Goal: Task Accomplishment & Management: Manage account settings

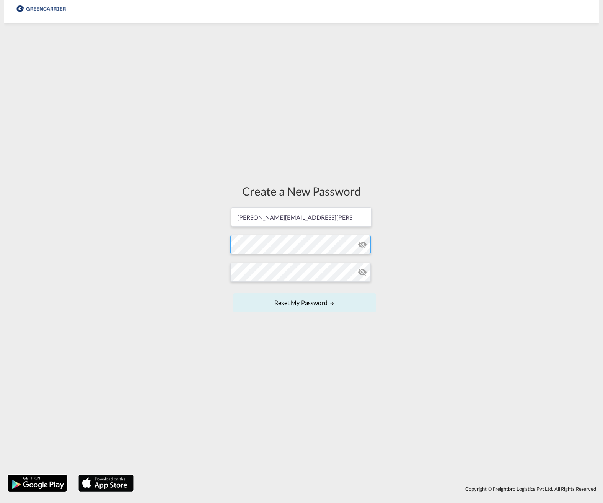
click at [275, 249] on form "[PERSON_NAME][EMAIL_ADDRESS][PERSON_NAME][DOMAIN_NAME] Password must contain th…" at bounding box center [301, 261] width 142 height 108
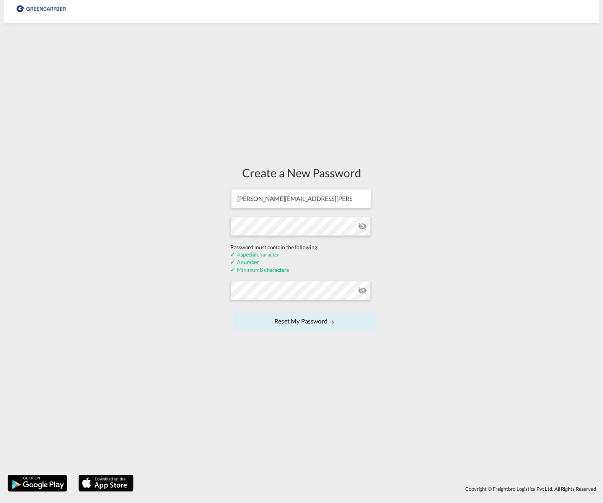
click at [283, 304] on form "[PERSON_NAME][EMAIL_ADDRESS][PERSON_NAME][DOMAIN_NAME] Password must contain th…" at bounding box center [301, 260] width 142 height 145
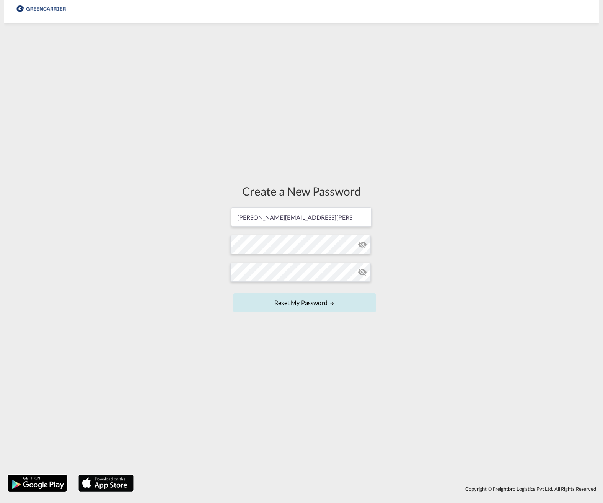
click at [340, 303] on button "Reset my password" at bounding box center [304, 302] width 142 height 19
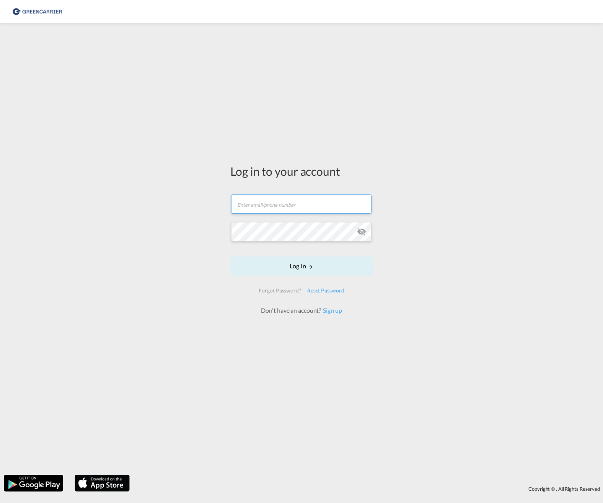
type input "[PERSON_NAME][EMAIL_ADDRESS][PERSON_NAME][DOMAIN_NAME]"
click at [311, 266] on md-icon "LOGIN" at bounding box center [310, 266] width 5 height 5
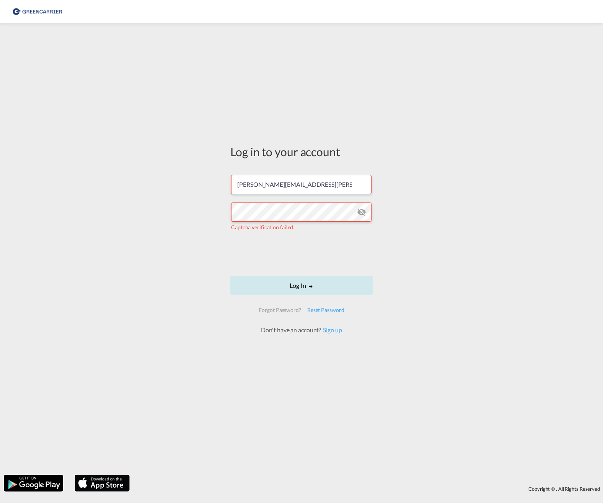
click at [297, 289] on button "Log In" at bounding box center [301, 285] width 142 height 19
